Goal: Information Seeking & Learning: Learn about a topic

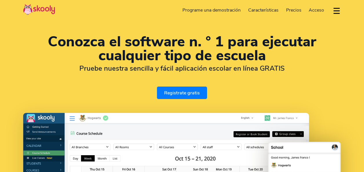
select select "es"
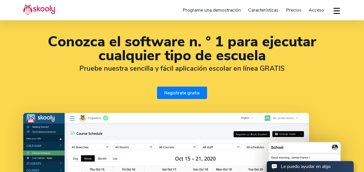
scroll to position [64, 0]
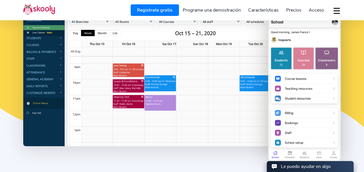
select select "54"
select select "[GEOGRAPHIC_DATA]"
select select "[GEOGRAPHIC_DATA]/[GEOGRAPHIC_DATA]/San_Luis"
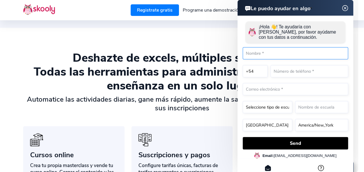
scroll to position [376, 0]
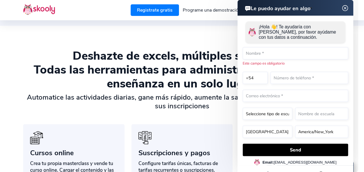
click at [345, 8] on img at bounding box center [344, 8] width 11 height 7
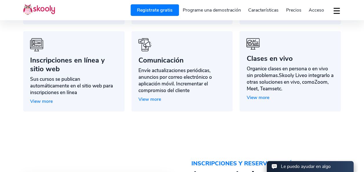
scroll to position [569, 0]
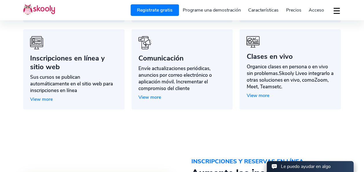
click at [294, 9] on span "Precios" at bounding box center [293, 10] width 15 height 6
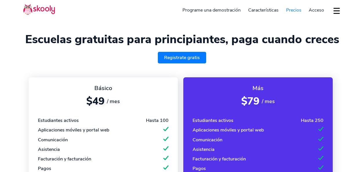
select select "es"
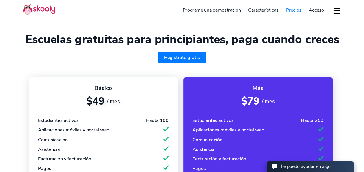
select select "54"
select select "[GEOGRAPHIC_DATA]"
select select "[GEOGRAPHIC_DATA]/[GEOGRAPHIC_DATA]/San_Luis"
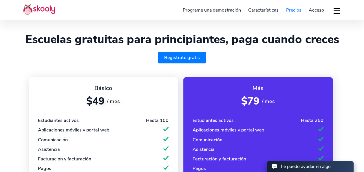
scroll to position [79, 0]
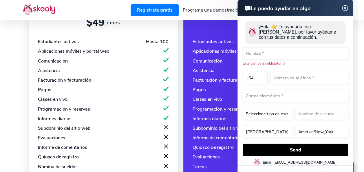
click at [347, 10] on img at bounding box center [344, 8] width 11 height 7
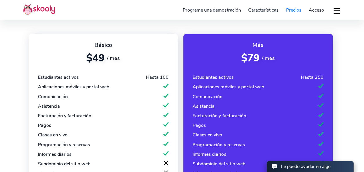
scroll to position [46, 0]
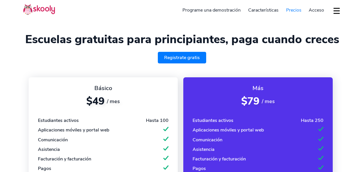
select select "es"
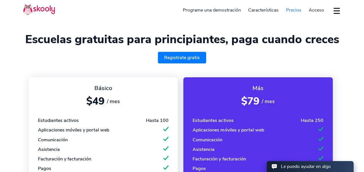
select select "54"
select select "[GEOGRAPHIC_DATA]"
select select "[GEOGRAPHIC_DATA]/[GEOGRAPHIC_DATA]/San_Luis"
